Goal: Check status: Check status

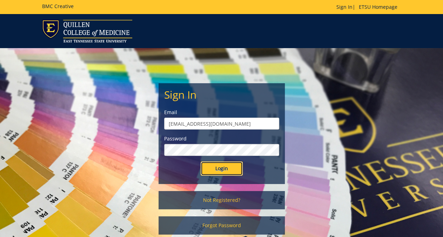
click at [230, 162] on input "Login" at bounding box center [222, 168] width 42 height 14
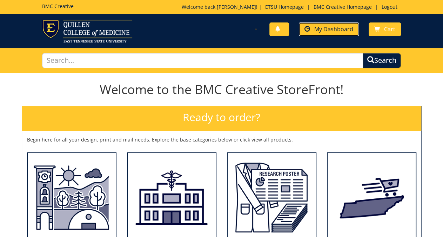
click at [338, 29] on span "My Dashboard" at bounding box center [333, 29] width 39 height 8
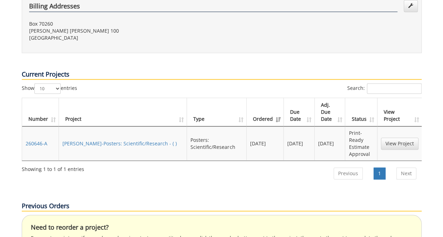
scroll to position [266, 0]
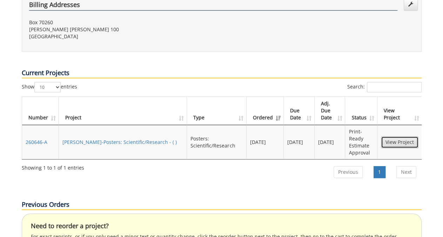
click at [407, 136] on link "View Project" at bounding box center [400, 142] width 38 height 12
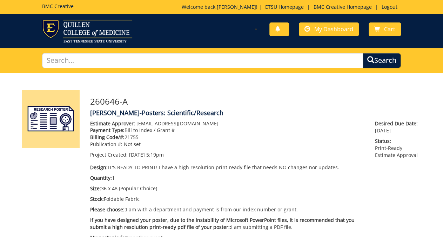
click at [334, 139] on p "Billing Code/#: 21755" at bounding box center [227, 137] width 275 height 7
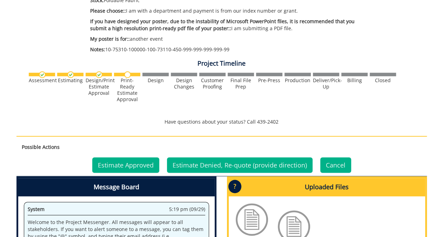
scroll to position [201, 0]
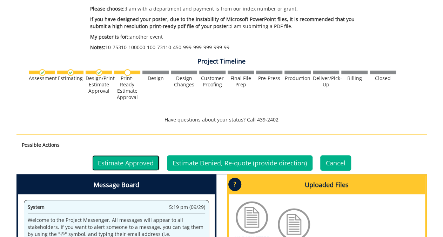
click at [145, 166] on link "Estimate Approved" at bounding box center [125, 162] width 67 height 15
